Goal: Information Seeking & Learning: Learn about a topic

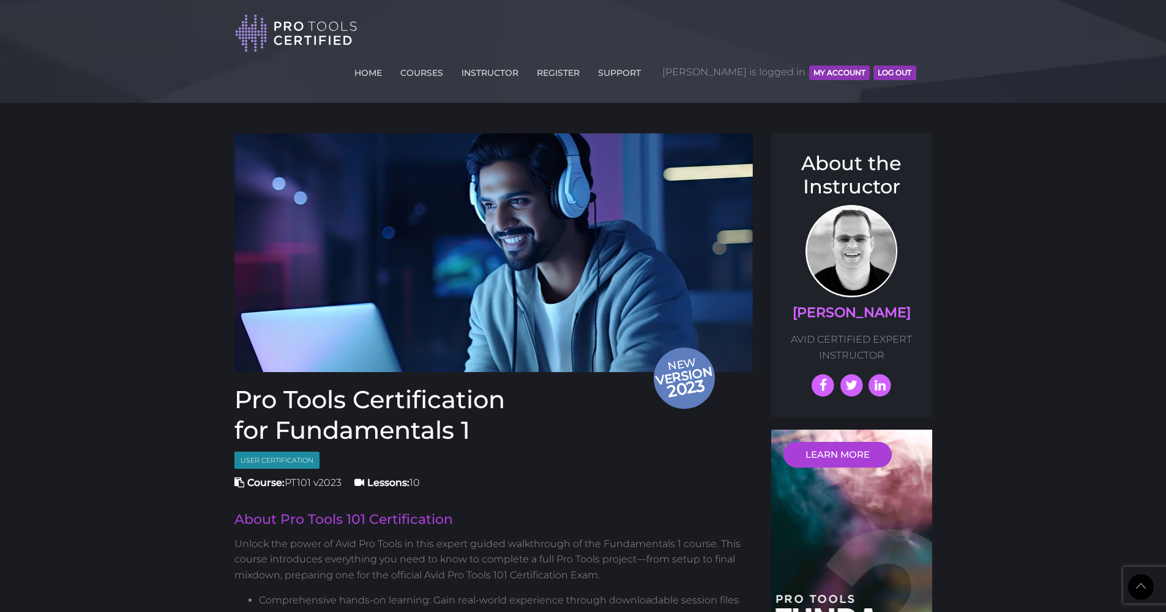
scroll to position [915, 0]
click at [861, 304] on link "Prof. Scott" at bounding box center [852, 312] width 118 height 17
drag, startPoint x: 0, startPoint y: 0, endPoint x: 896, endPoint y: 278, distance: 937.9
click at [896, 304] on h4 "Prof. Scott" at bounding box center [852, 313] width 137 height 19
drag, startPoint x: 896, startPoint y: 278, endPoint x: 806, endPoint y: 271, distance: 89.7
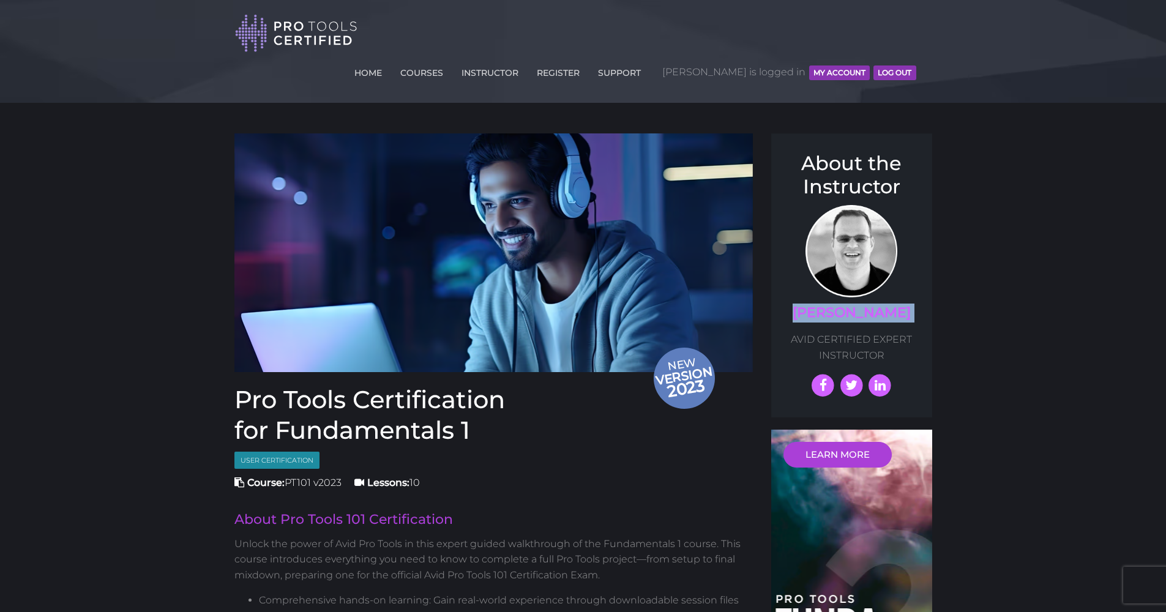
click at [806, 304] on h4 "Prof. Scott" at bounding box center [852, 313] width 137 height 19
click at [446, 61] on link "COURSES" at bounding box center [421, 71] width 49 height 20
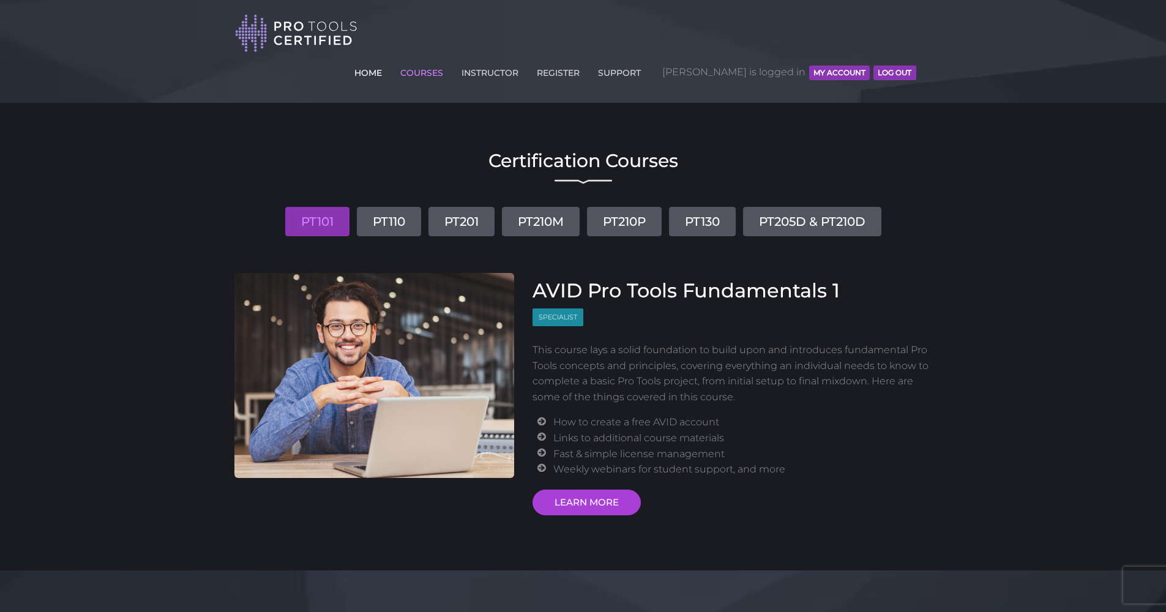
click at [385, 61] on link "HOME" at bounding box center [368, 71] width 34 height 20
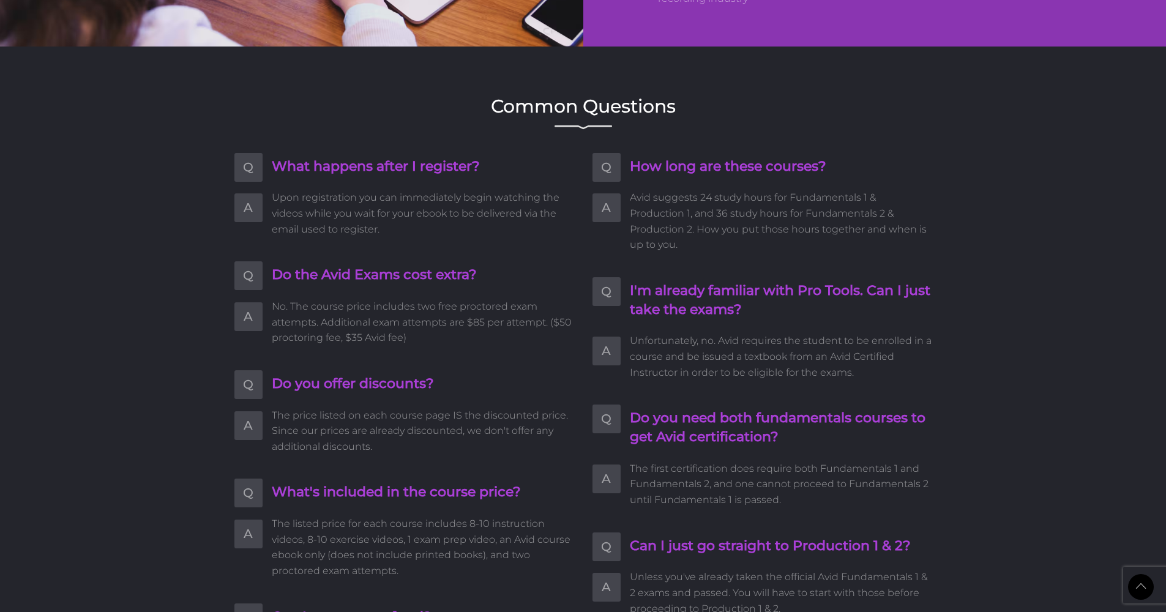
scroll to position [2153, 0]
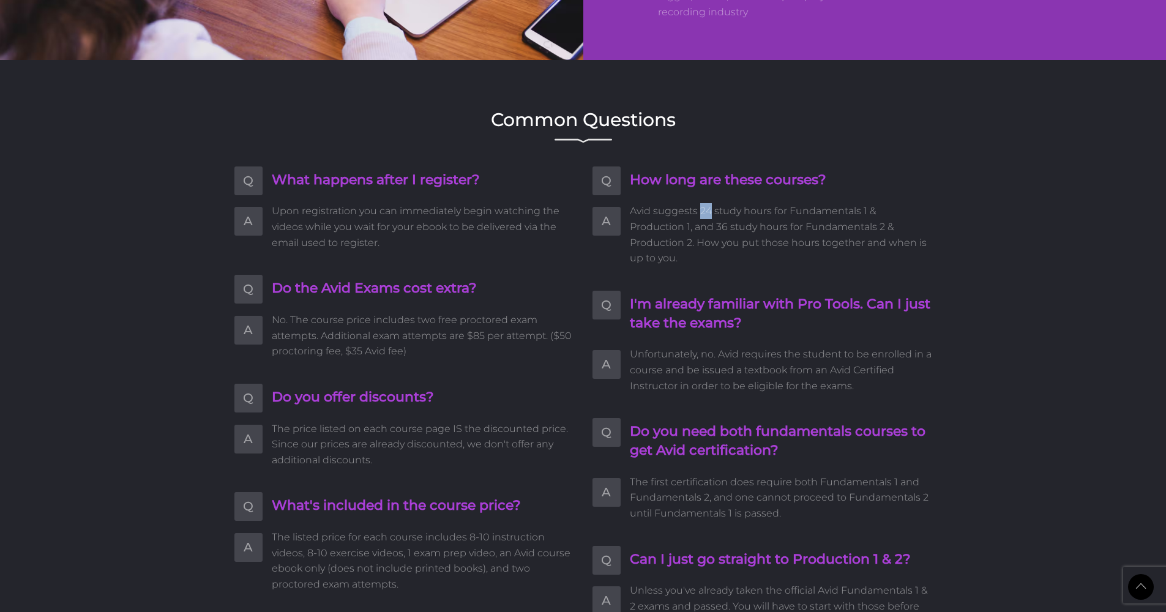
drag, startPoint x: 702, startPoint y: 203, endPoint x: 711, endPoint y: 203, distance: 9.8
click at [711, 203] on span "Avid suggests 24 study hours for Fundamentals 1 & Production 1, and 36 study ho…" at bounding box center [781, 234] width 302 height 62
